Goal: Information Seeking & Learning: Find specific fact

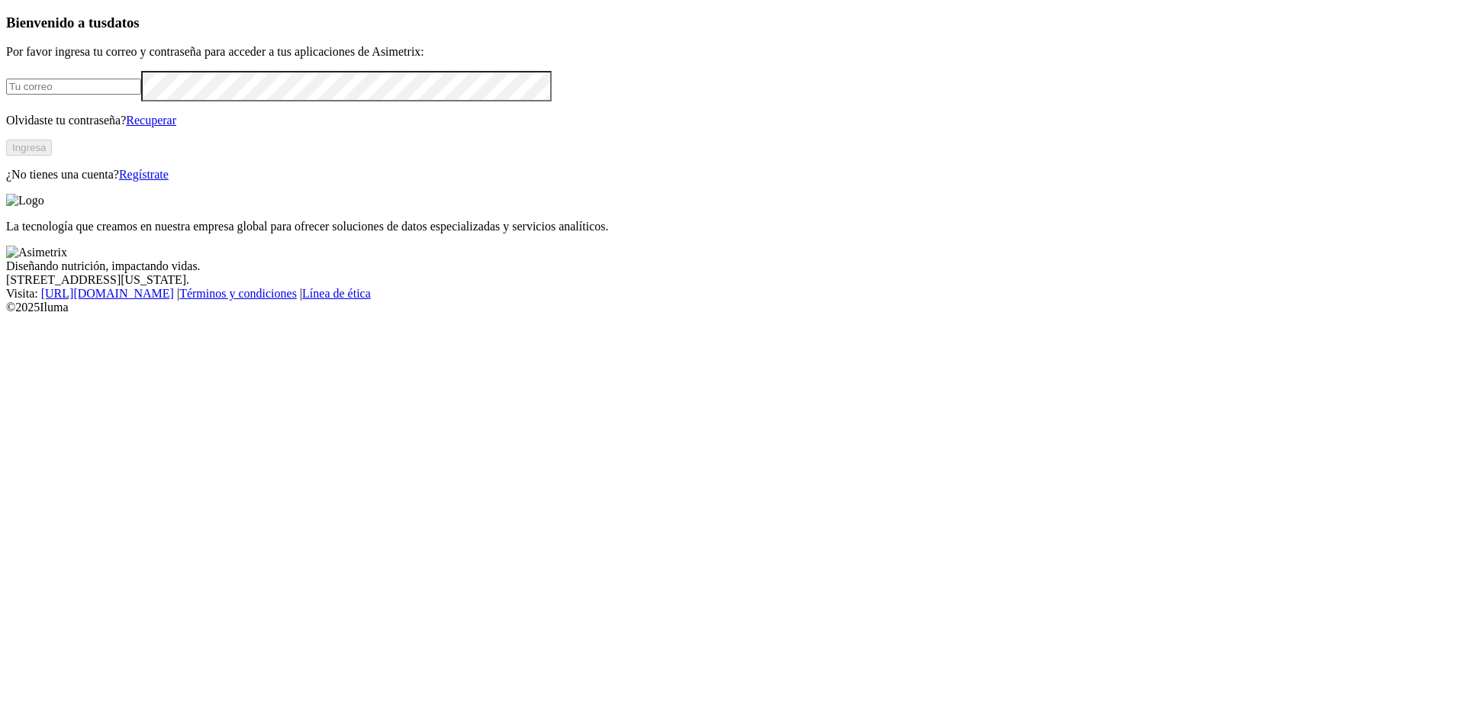
click at [141, 95] on input "email" at bounding box center [73, 87] width 135 height 16
type input "[PERSON_NAME][EMAIL_ADDRESS][PERSON_NAME][DOMAIN_NAME]"
click at [52, 156] on button "Ingresa" at bounding box center [29, 148] width 46 height 16
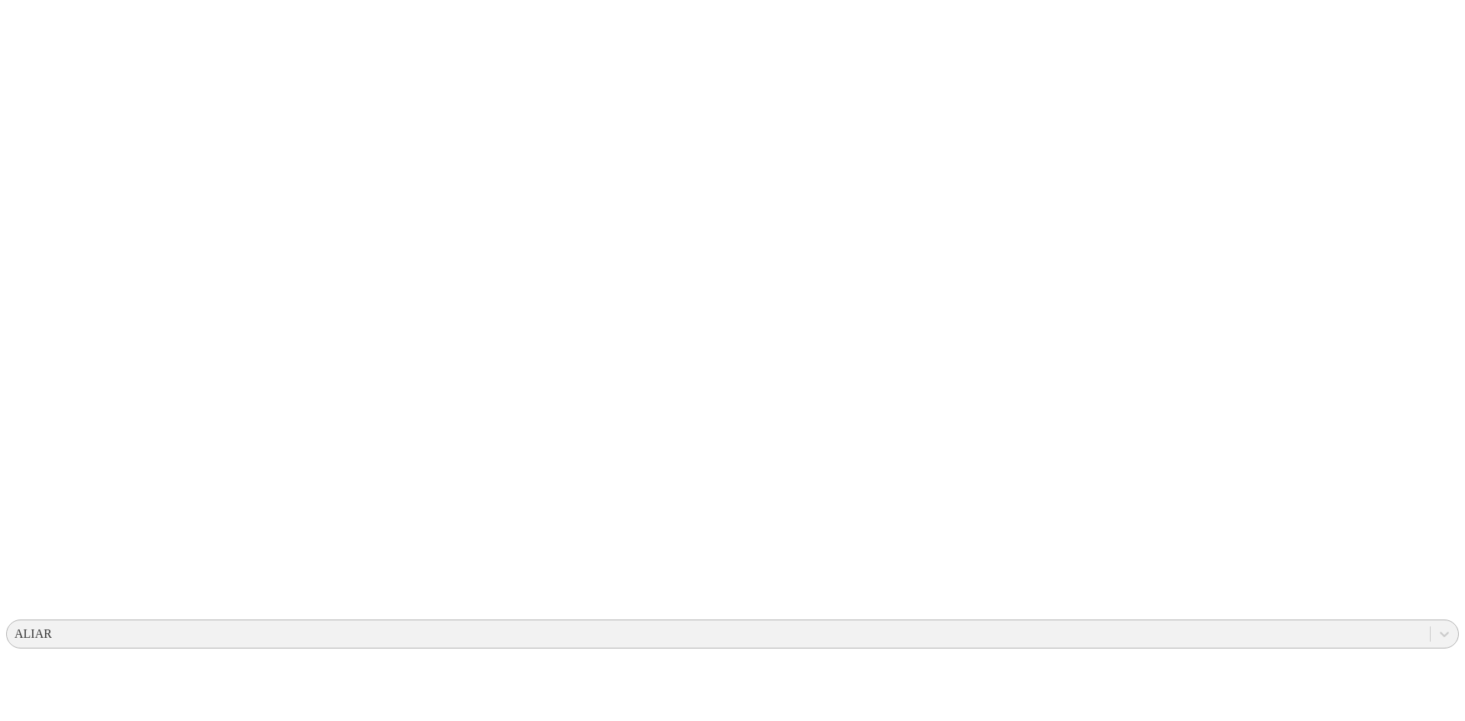
click at [1139, 623] on div "ALIAR" at bounding box center [718, 634] width 1423 height 23
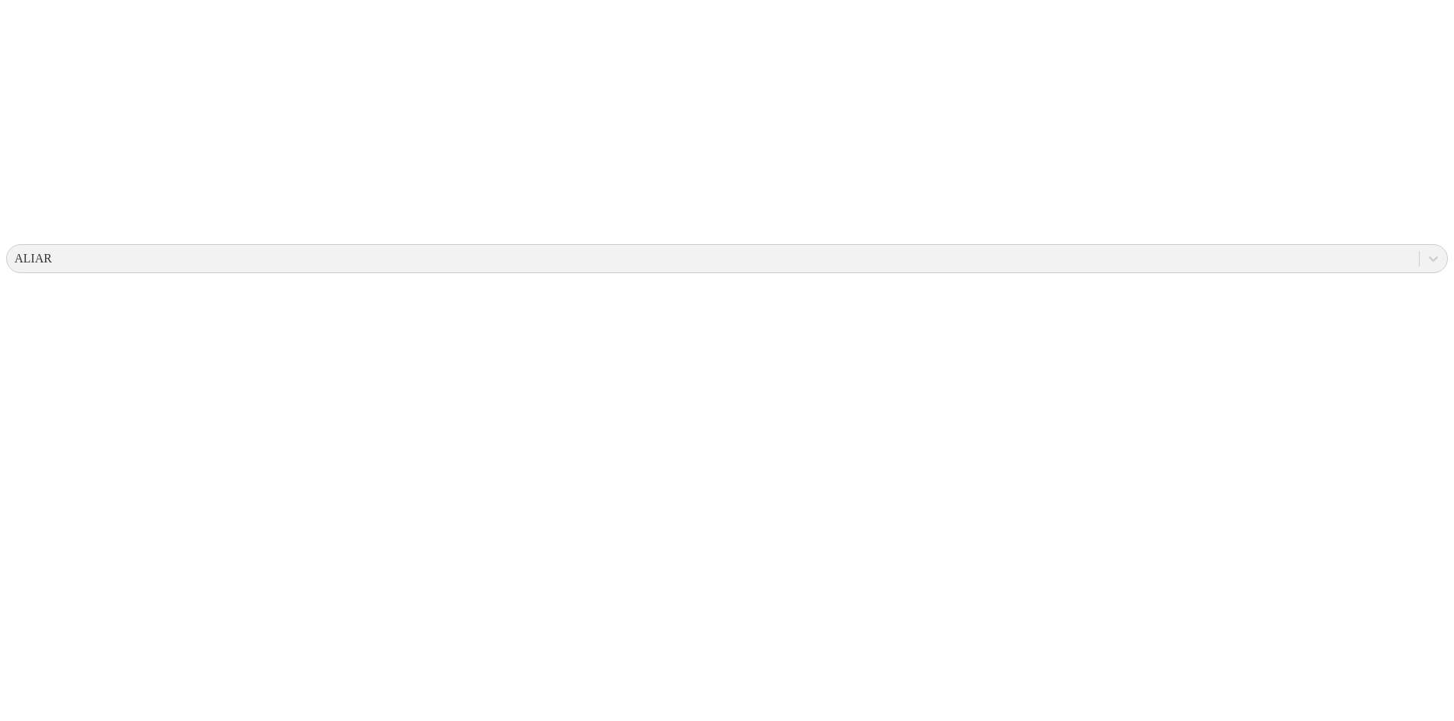
scroll to position [382, 0]
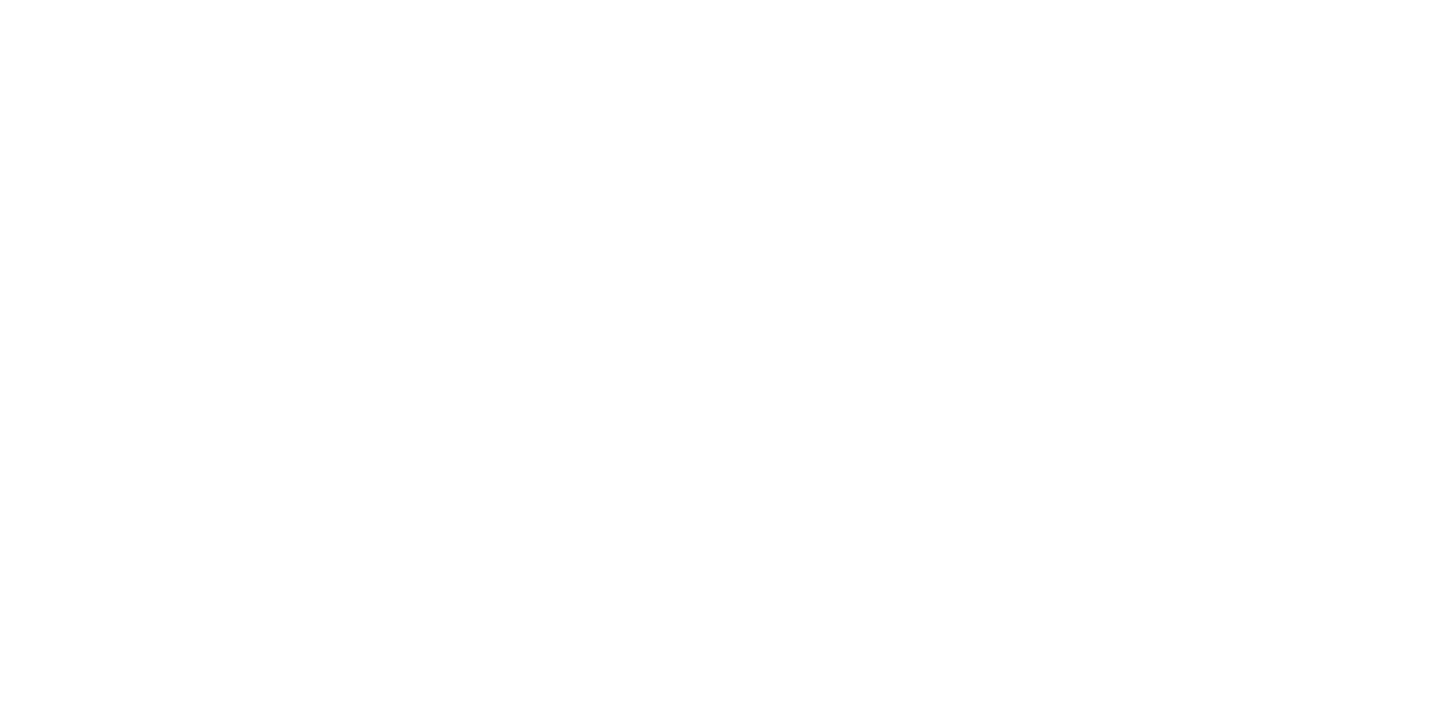
scroll to position [687, 0]
drag, startPoint x: 151, startPoint y: 343, endPoint x: 222, endPoint y: 342, distance: 71.0
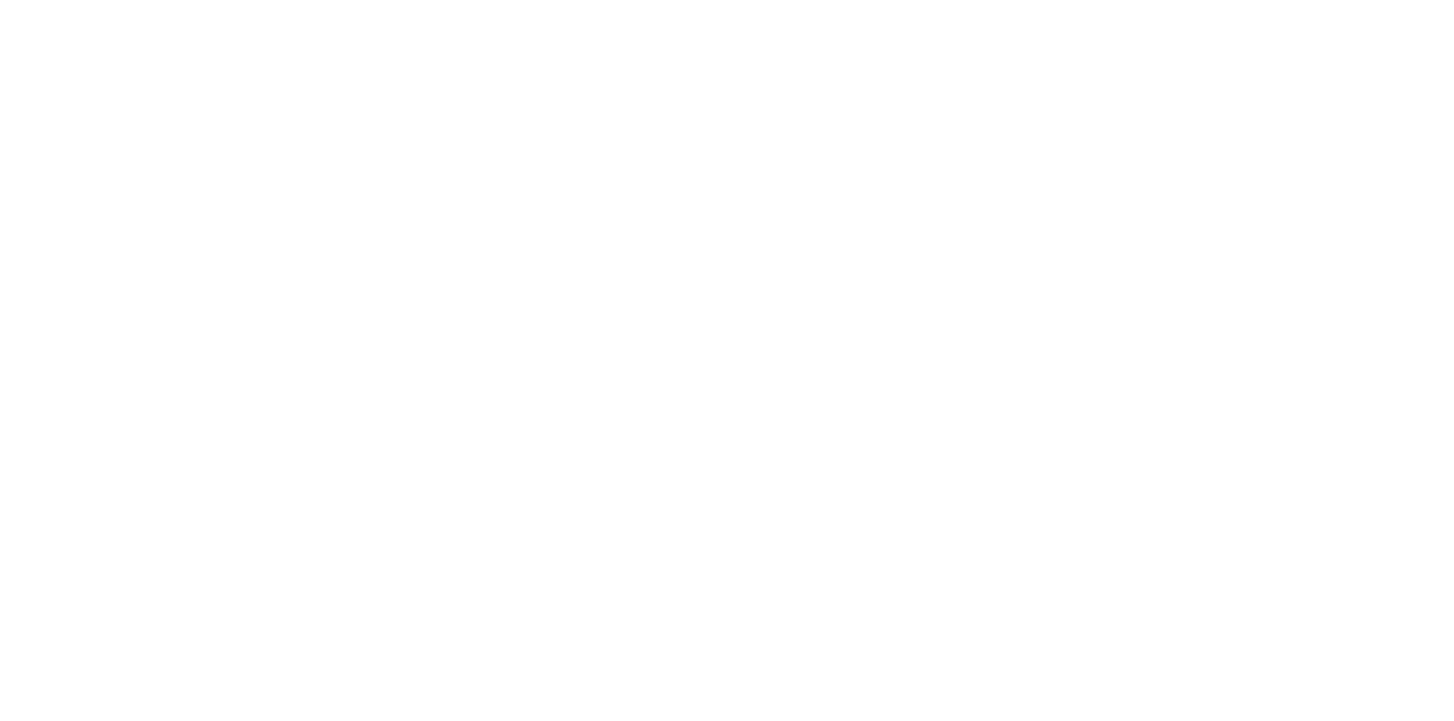
drag, startPoint x: 243, startPoint y: 335, endPoint x: 189, endPoint y: 350, distance: 55.4
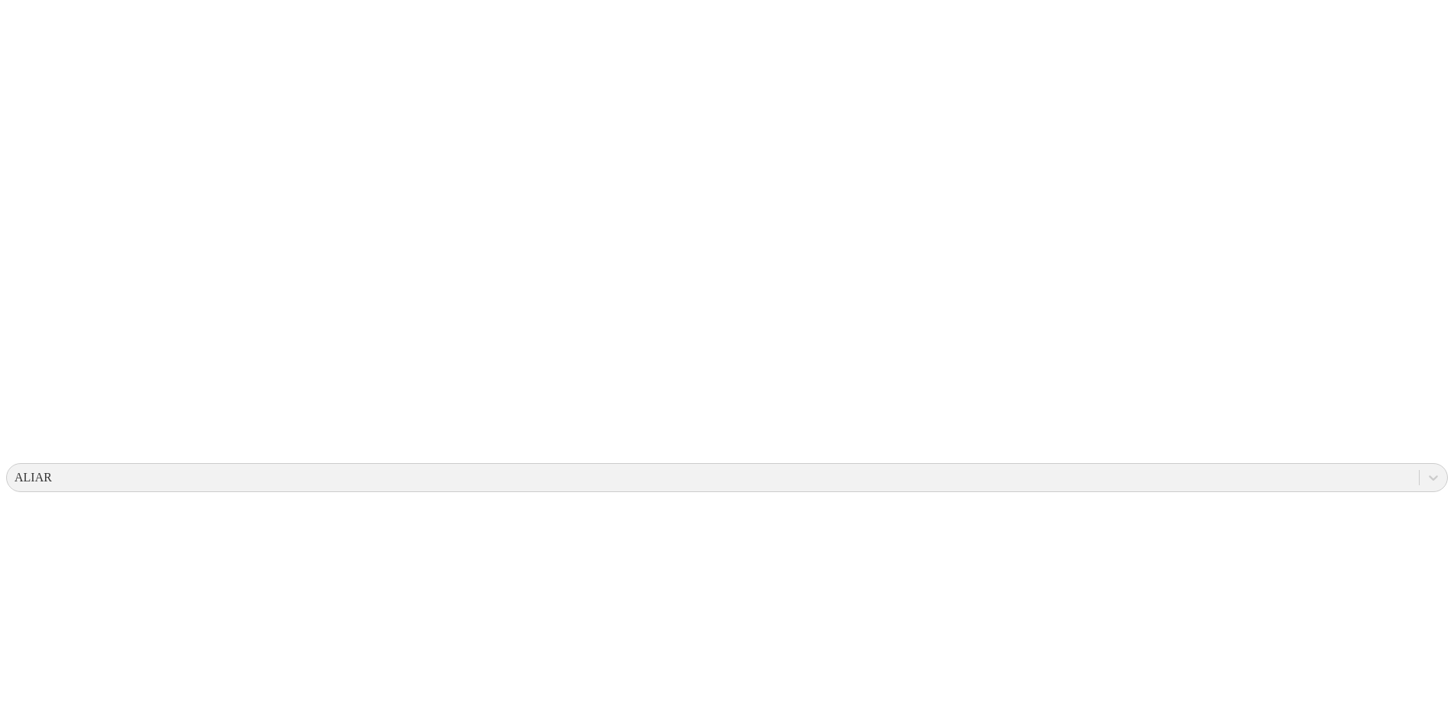
scroll to position [0, 0]
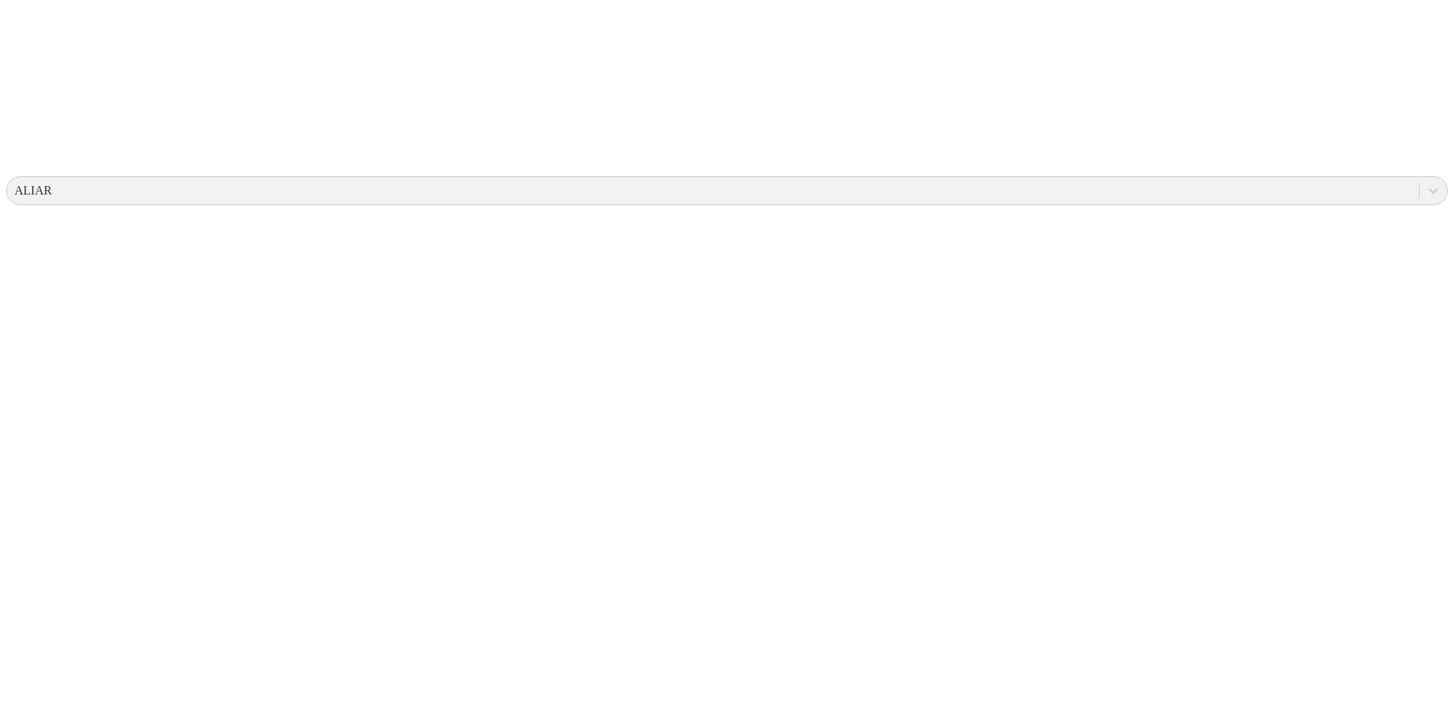
scroll to position [458, 0]
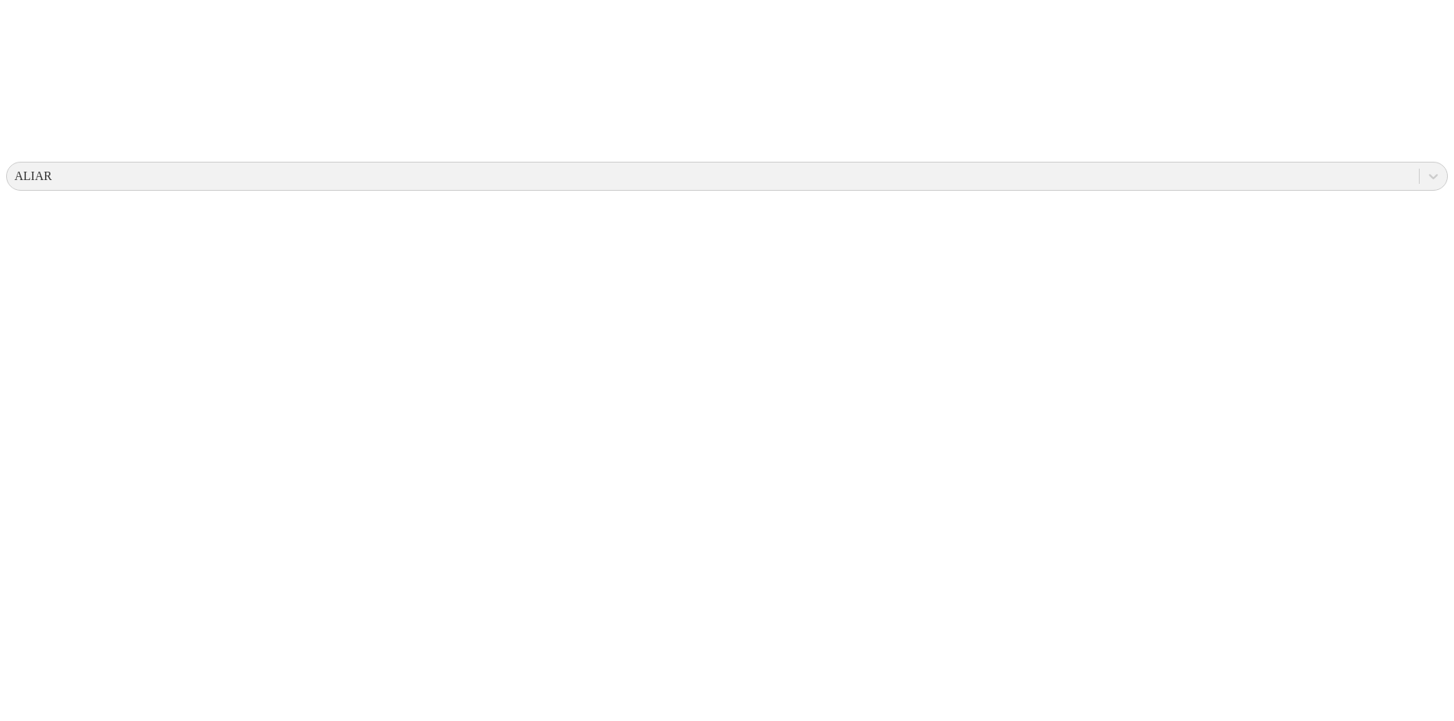
drag, startPoint x: 523, startPoint y: 195, endPoint x: 592, endPoint y: 198, distance: 69.5
drag, startPoint x: 267, startPoint y: 222, endPoint x: 298, endPoint y: 223, distance: 30.5
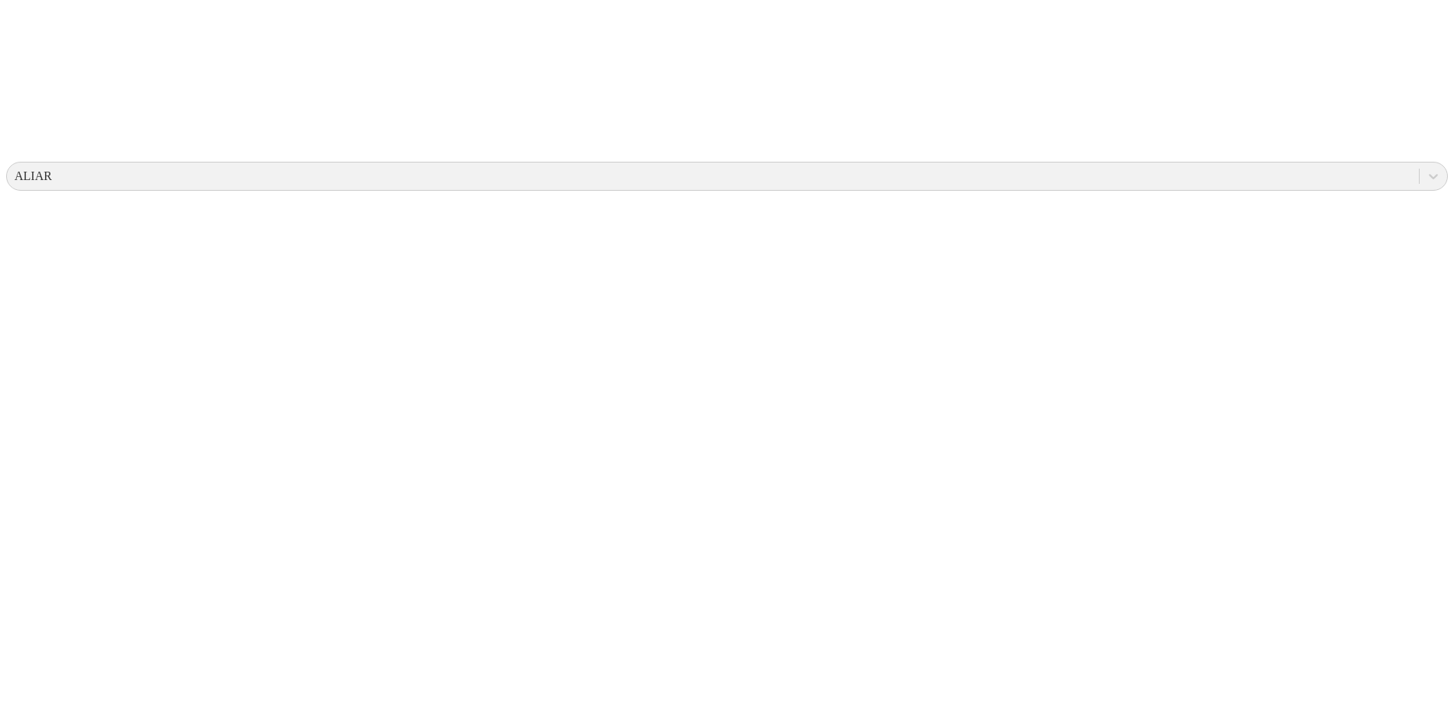
drag, startPoint x: 409, startPoint y: 229, endPoint x: 437, endPoint y: 228, distance: 28.2
drag, startPoint x: 806, startPoint y: 236, endPoint x: 1026, endPoint y: 234, distance: 219.8
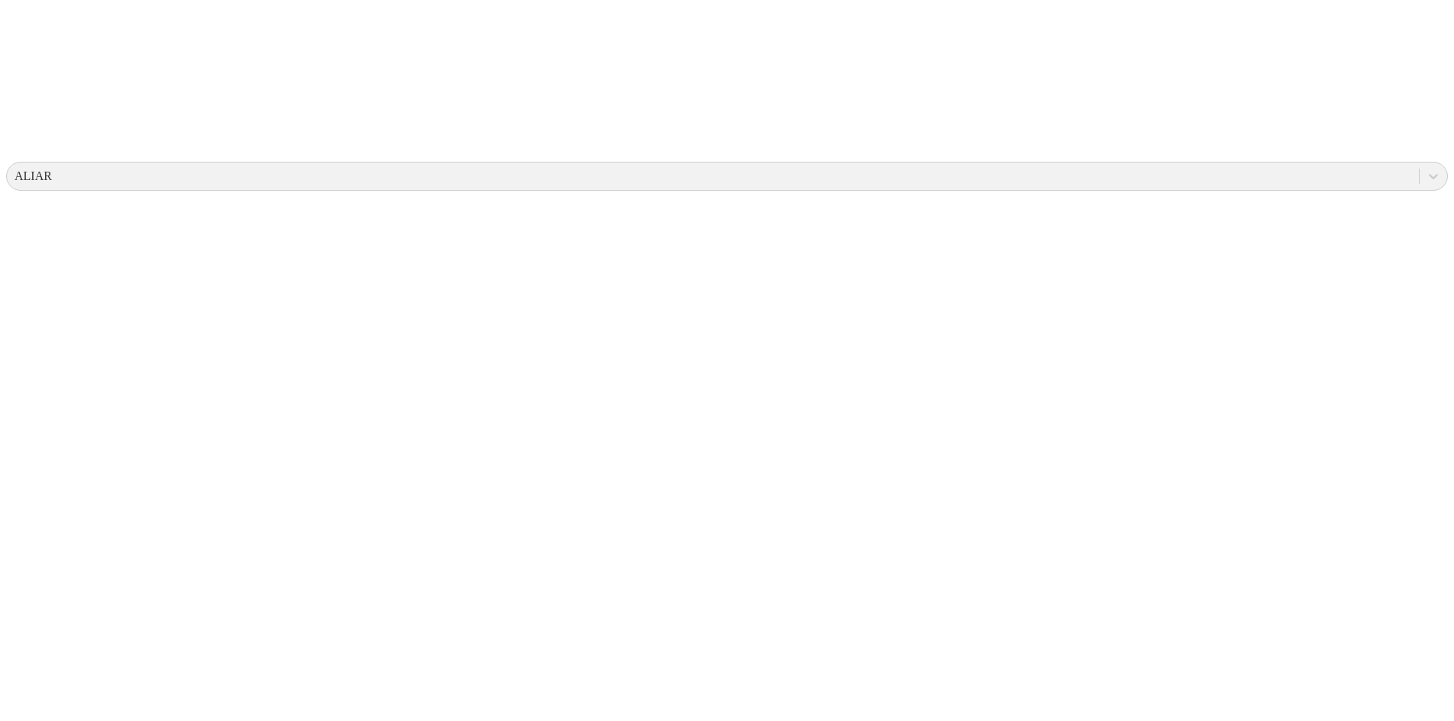
drag, startPoint x: 98, startPoint y: 227, endPoint x: 1387, endPoint y: 438, distance: 1307.0
copy tbody "Machijure 15 909 72 1 2025-06-07 37.52 0.58 0.94 96 Machijure 15 909 81 2 2025-…"
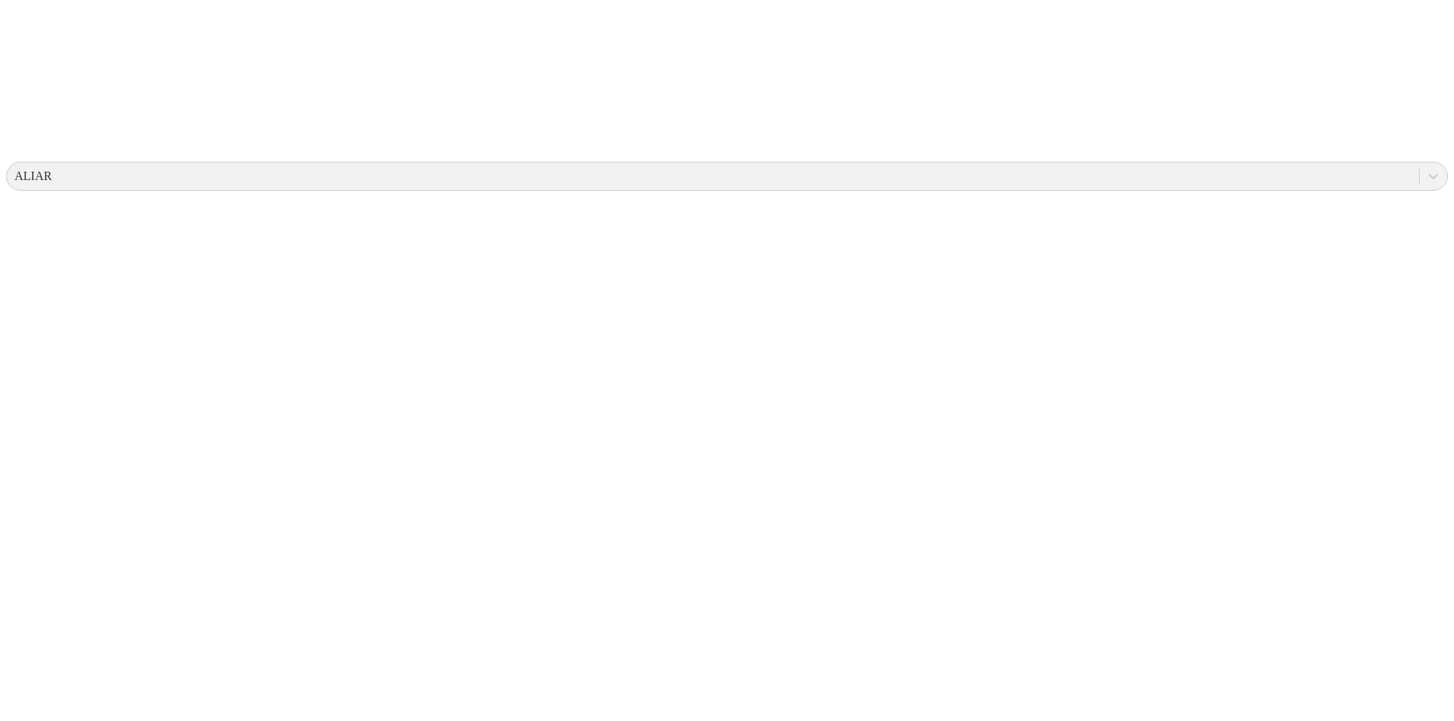
drag, startPoint x: 124, startPoint y: 192, endPoint x: 1411, endPoint y: 441, distance: 1310.7
copy div "Granja Lote Edad [d] Semana etapa Cierre semana Peso cierre semana Ganancia dia…"
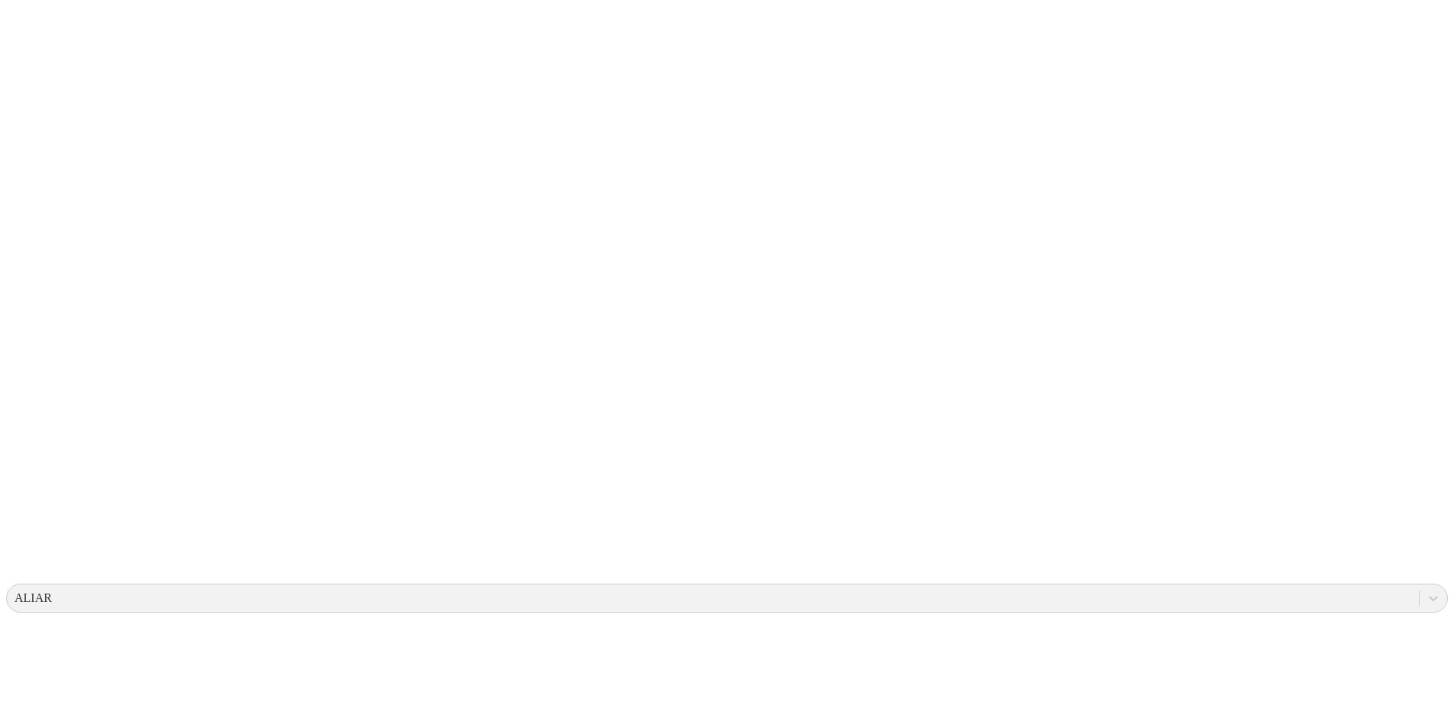
scroll to position [0, 0]
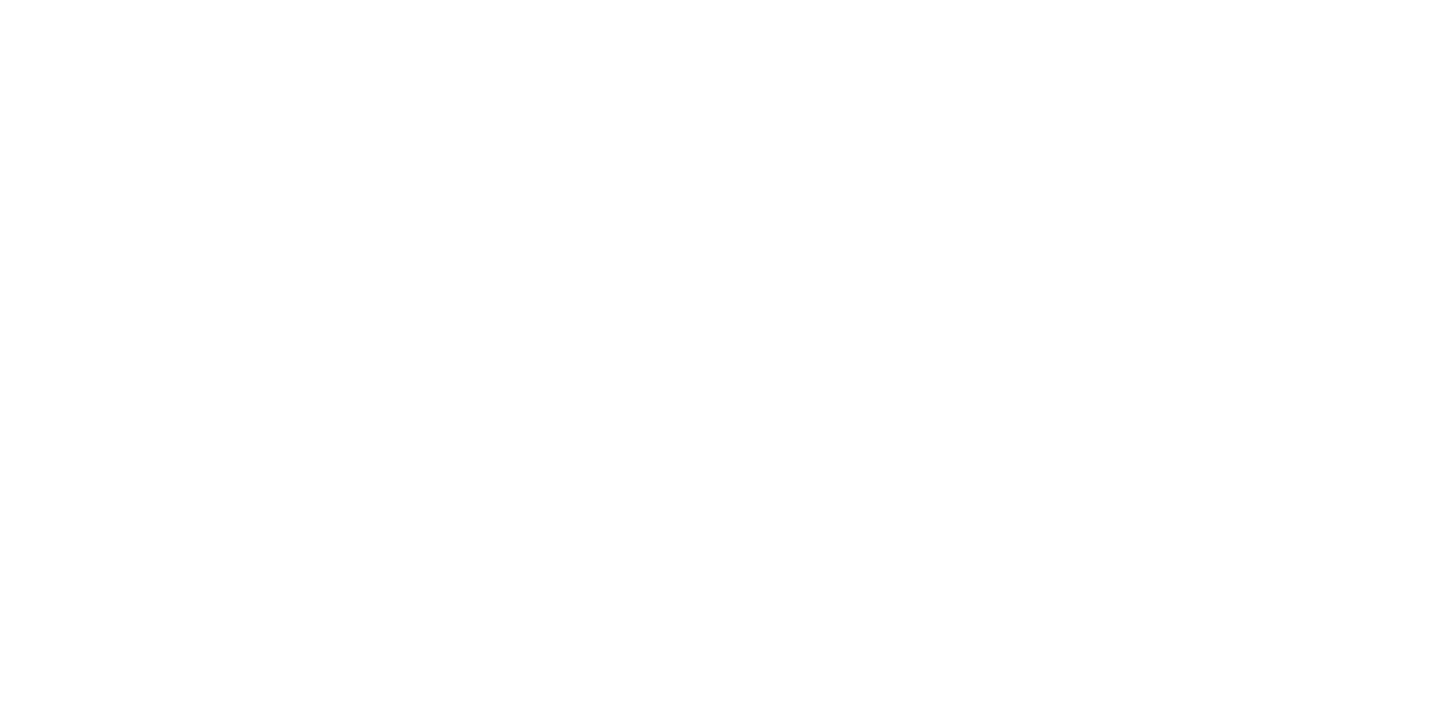
scroll to position [763, 0]
drag, startPoint x: 119, startPoint y: 304, endPoint x: 1383, endPoint y: 439, distance: 1271.0
copy div "Fecha peso Granja Galpón Corral Lote Peso Edad [d] % Eficiencia Sexo 2025-08-28…"
